Goal: Transaction & Acquisition: Book appointment/travel/reservation

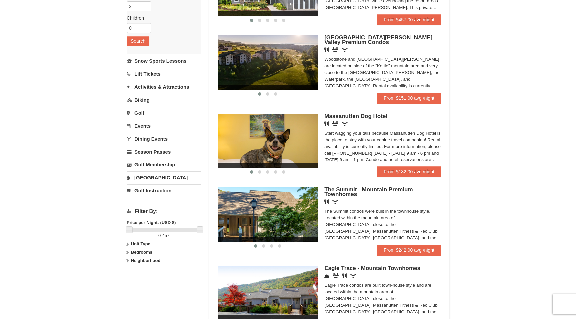
scroll to position [116, 0]
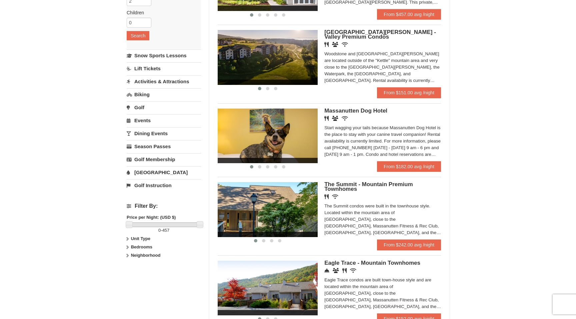
click at [345, 187] on span "The Summit - Mountain Premium Townhomes" at bounding box center [368, 186] width 88 height 11
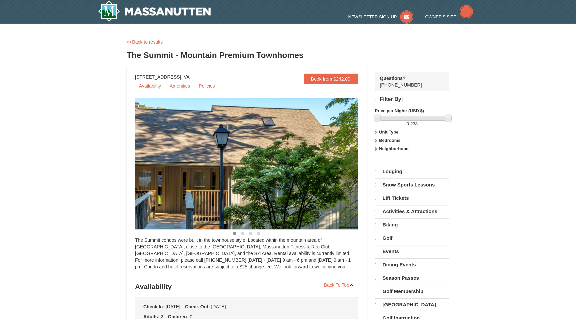
select select "10"
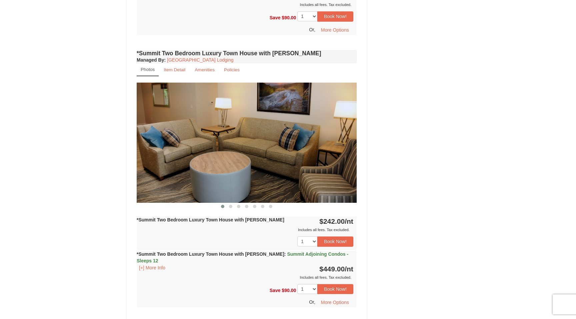
scroll to position [461, 0]
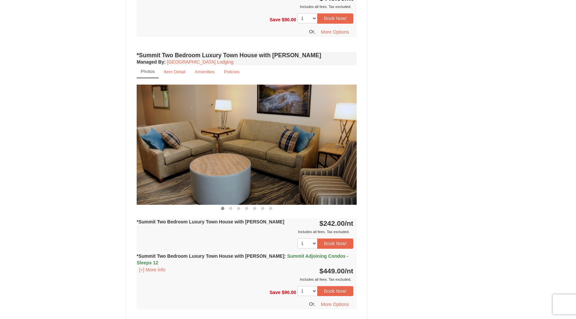
click at [351, 138] on img at bounding box center [247, 145] width 220 height 120
click at [273, 150] on img at bounding box center [247, 145] width 220 height 120
click at [230, 207] on span at bounding box center [230, 208] width 3 height 3
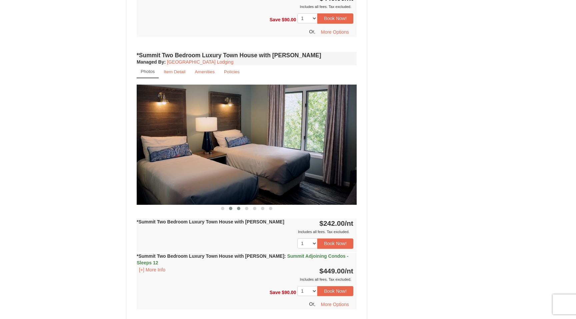
click at [238, 207] on span at bounding box center [238, 208] width 3 height 3
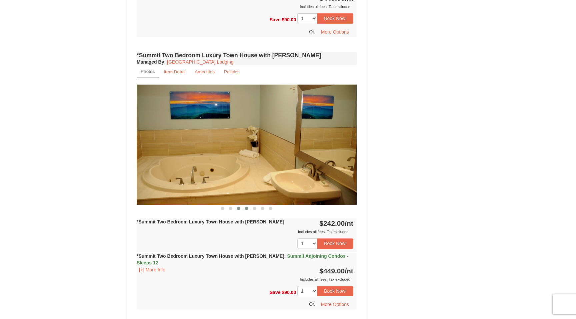
click at [246, 207] on span at bounding box center [246, 208] width 3 height 3
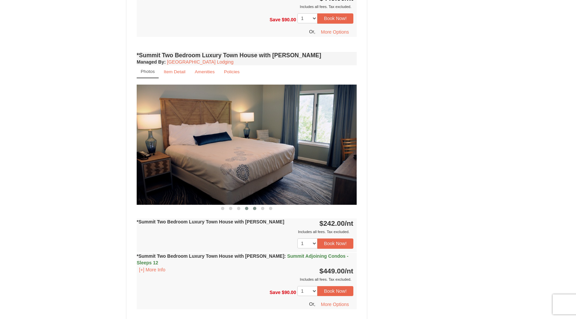
click at [254, 207] on span at bounding box center [254, 208] width 3 height 3
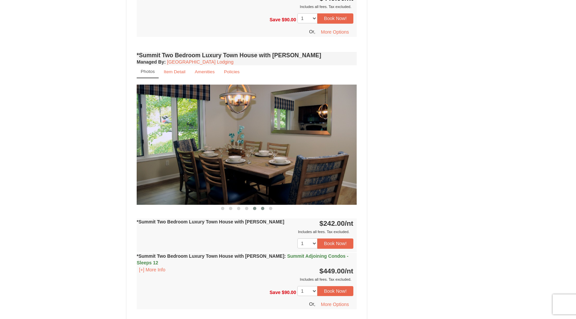
click at [262, 207] on span at bounding box center [262, 208] width 3 height 3
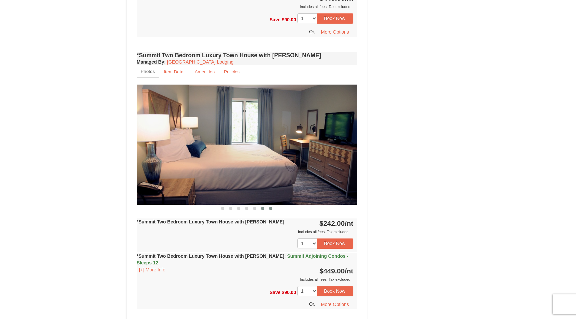
click at [270, 207] on span at bounding box center [270, 208] width 3 height 3
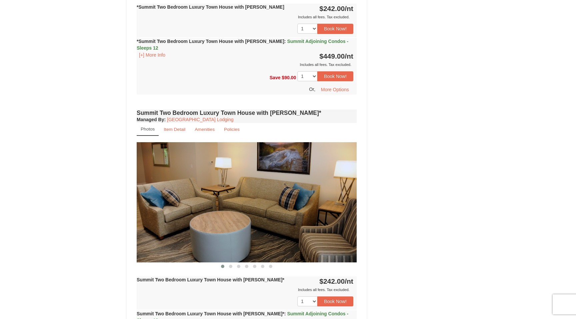
scroll to position [679, 0]
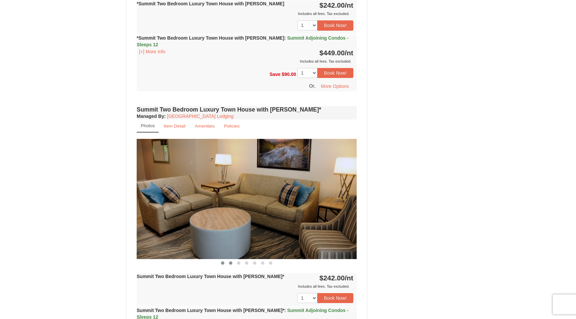
click at [232, 261] on span at bounding box center [230, 262] width 3 height 3
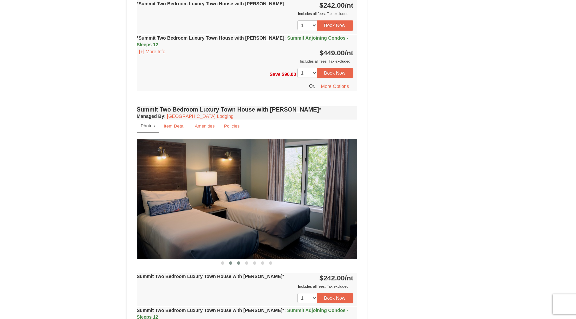
click at [238, 261] on span at bounding box center [238, 262] width 3 height 3
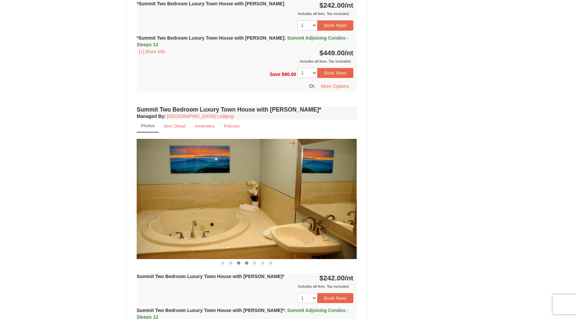
click at [245, 261] on span at bounding box center [246, 262] width 3 height 3
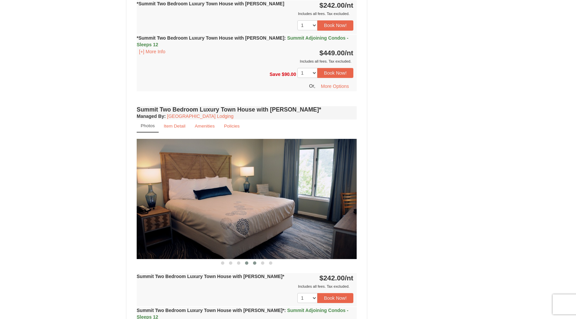
click at [254, 261] on span at bounding box center [254, 262] width 3 height 3
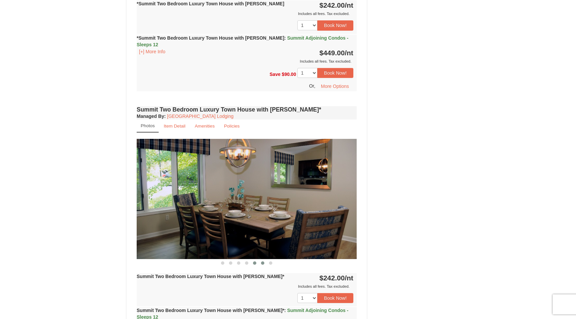
click at [262, 261] on span at bounding box center [262, 262] width 3 height 3
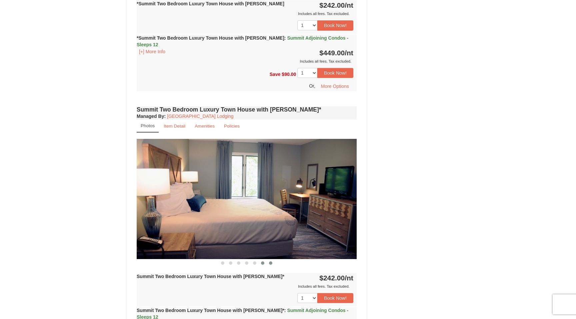
click at [269, 261] on span at bounding box center [270, 262] width 3 height 3
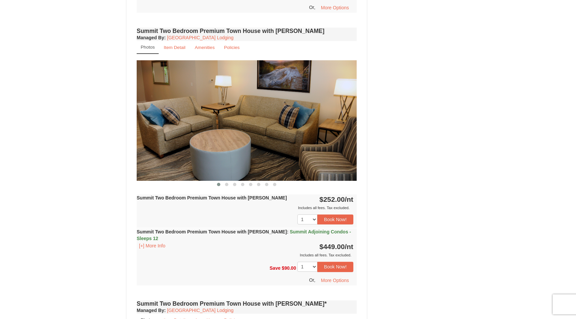
scroll to position [1036, 0]
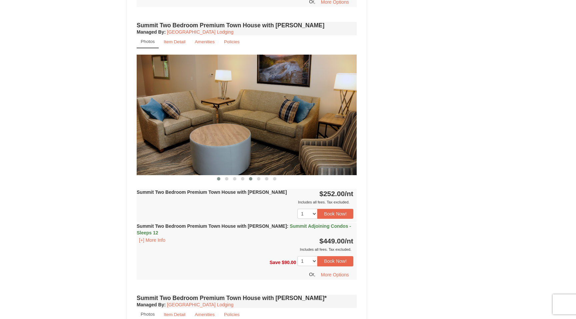
click at [250, 177] on span at bounding box center [250, 178] width 3 height 3
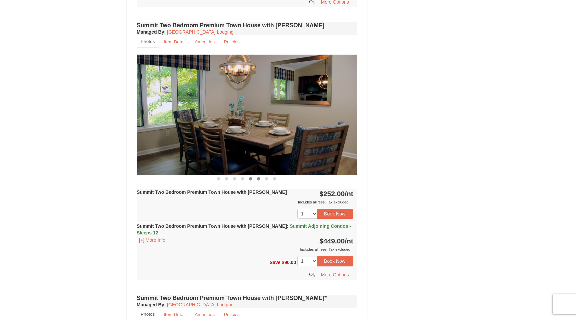
click at [260, 177] on span at bounding box center [258, 178] width 3 height 3
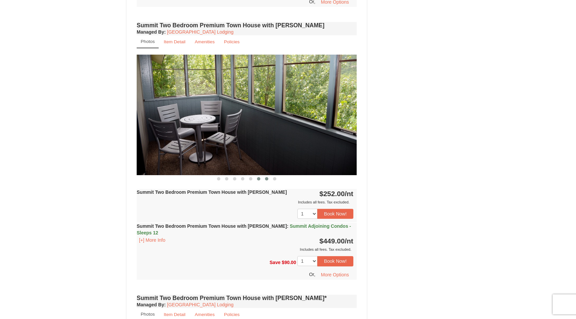
click at [265, 177] on span at bounding box center [266, 178] width 3 height 3
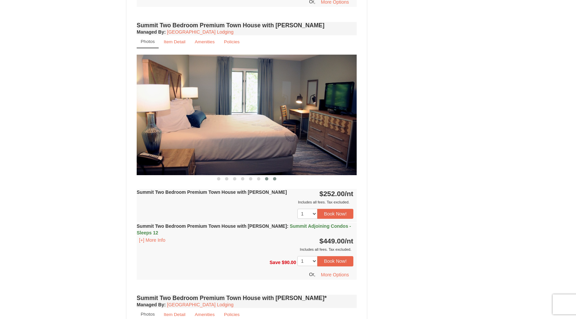
click at [272, 176] on button at bounding box center [274, 179] width 8 height 7
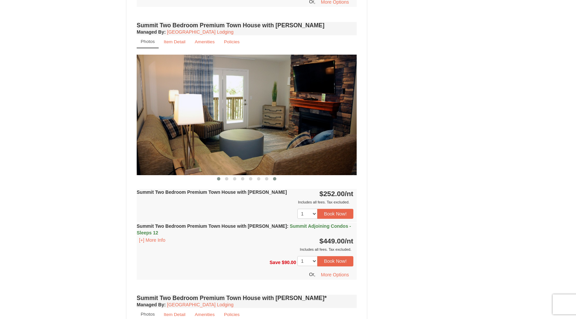
click at [219, 177] on span at bounding box center [218, 178] width 3 height 3
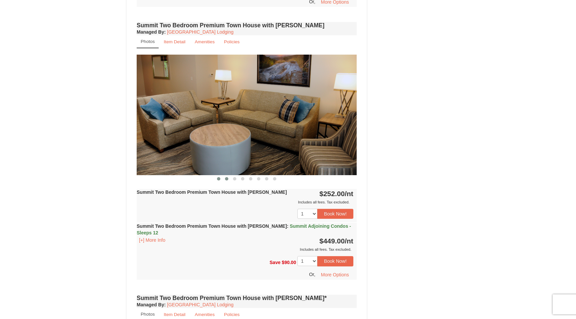
click at [228, 177] on span at bounding box center [226, 178] width 3 height 3
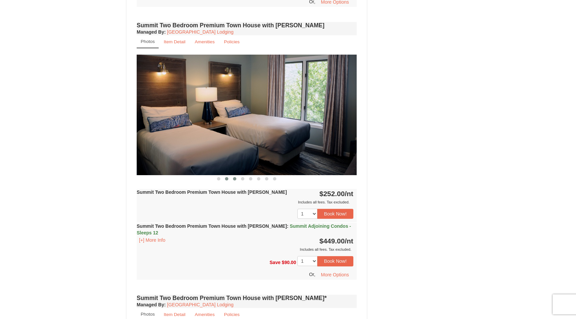
click at [233, 176] on button at bounding box center [235, 179] width 8 height 7
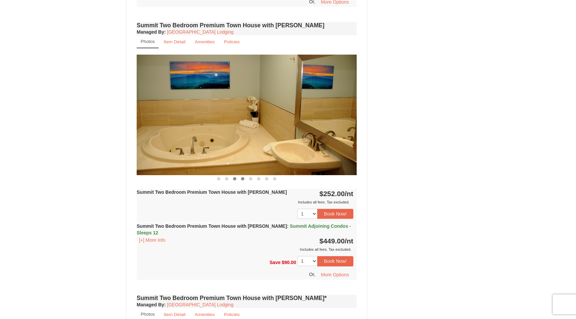
click at [241, 176] on button at bounding box center [242, 179] width 8 height 7
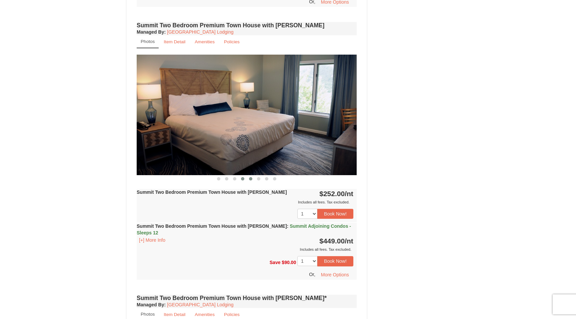
click at [250, 176] on button at bounding box center [250, 179] width 8 height 7
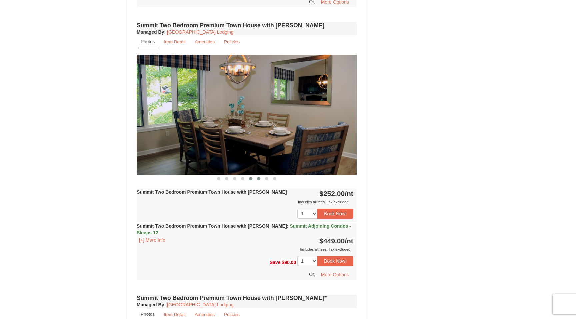
click at [258, 176] on button at bounding box center [258, 179] width 8 height 7
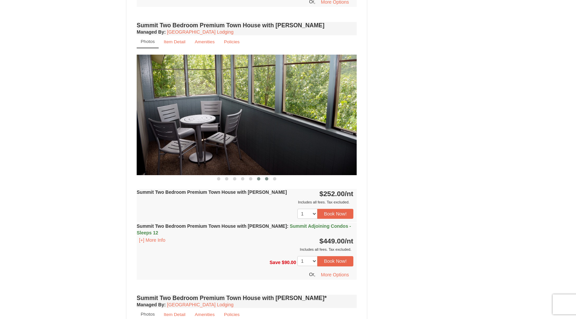
click at [268, 177] on span at bounding box center [266, 178] width 3 height 3
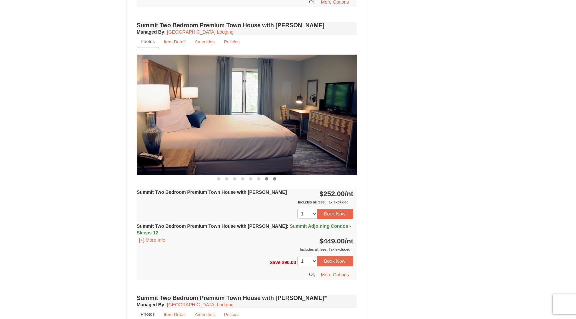
click at [276, 176] on button at bounding box center [274, 179] width 8 height 7
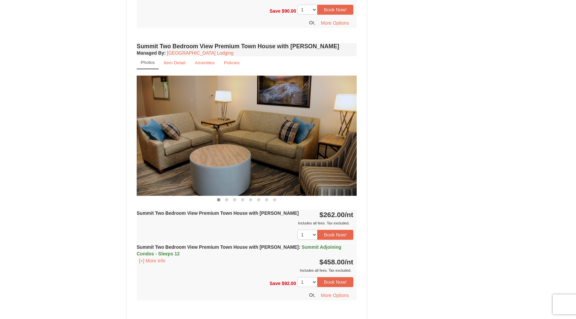
scroll to position [1570, 0]
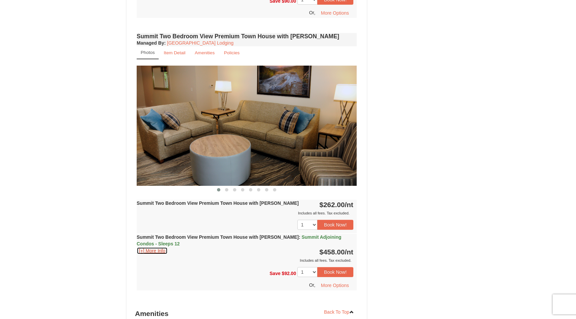
click at [150, 247] on button "[+] More Info" at bounding box center [152, 250] width 31 height 7
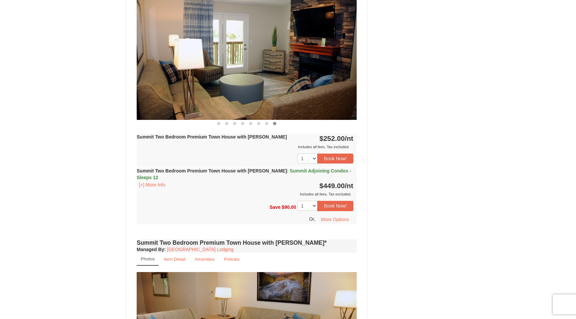
scroll to position [1092, 0]
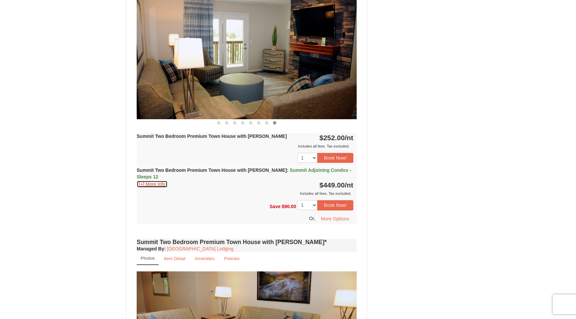
click at [156, 181] on button "[+] More Info" at bounding box center [152, 184] width 31 height 7
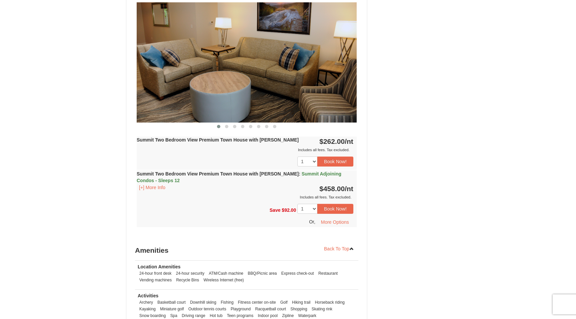
scroll to position [1753, 0]
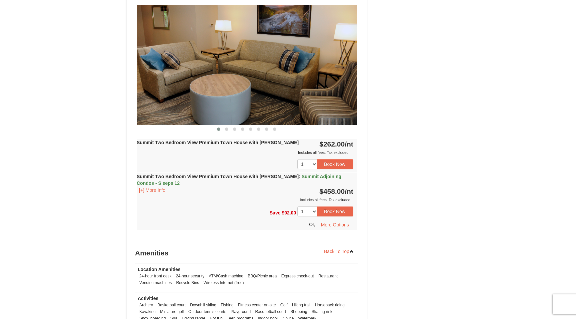
click at [162, 173] on div "Summit Two Bedroom View Premium Town House with Jacuzzi : Summit Adjoining Cond…" at bounding box center [247, 188] width 220 height 30
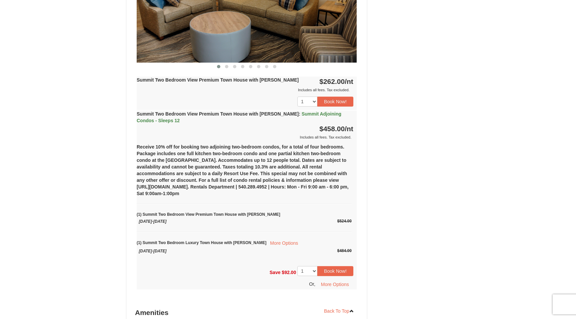
scroll to position [1691, 0]
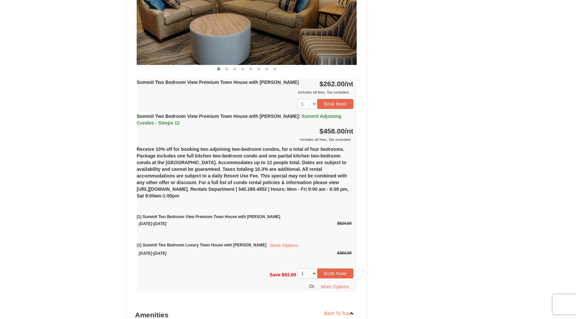
drag, startPoint x: 139, startPoint y: 94, endPoint x: 279, endPoint y: 96, distance: 140.6
click at [279, 114] on strong "Summit Two Bedroom View Premium Town House with Jacuzzi : Summit Adjoining Cond…" at bounding box center [239, 120] width 205 height 12
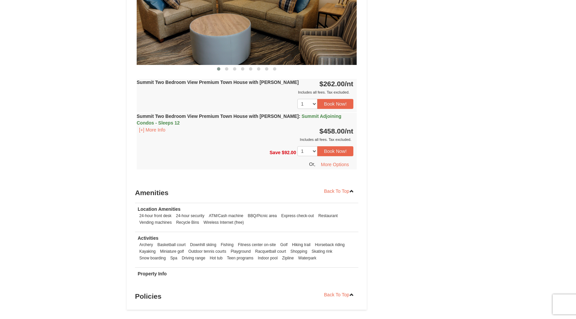
copy strong "Summit Two Bedroom View Premium Town House with [PERSON_NAME]"
drag, startPoint x: 163, startPoint y: 101, endPoint x: 137, endPoint y: 95, distance: 27.0
click at [137, 113] on div "Summit Two Bedroom View Premium Town House with Jacuzzi : Summit Adjoining Cond…" at bounding box center [247, 128] width 220 height 30
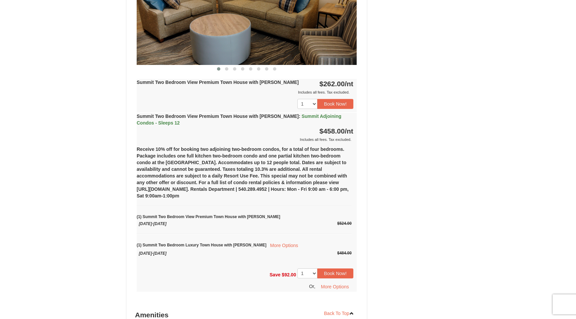
copy strong "Summit Two Bedroom View Premium Town House with Jacuzzi : Summit Adjoining Cond…"
